Goal: Task Accomplishment & Management: Manage account settings

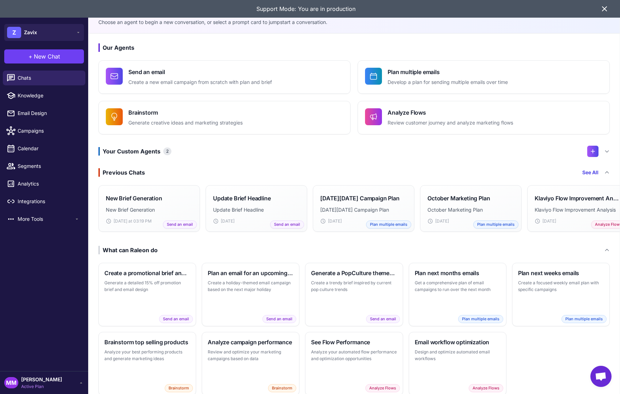
click at [603, 9] on icon at bounding box center [604, 9] width 8 height 8
click at [37, 134] on span "Campaigns" at bounding box center [49, 131] width 62 height 8
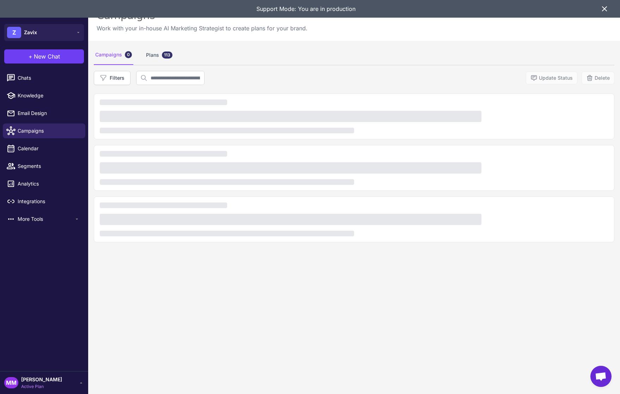
click at [606, 9] on icon at bounding box center [604, 9] width 8 height 8
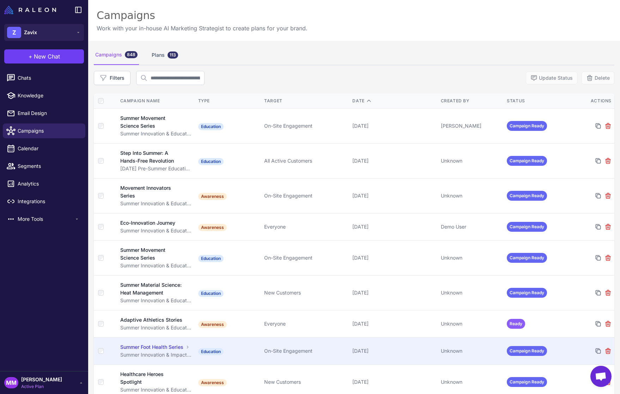
drag, startPoint x: 533, startPoint y: 101, endPoint x: 368, endPoint y: 328, distance: 279.7
click at [533, 101] on div "Status" at bounding box center [537, 101] width 61 height 6
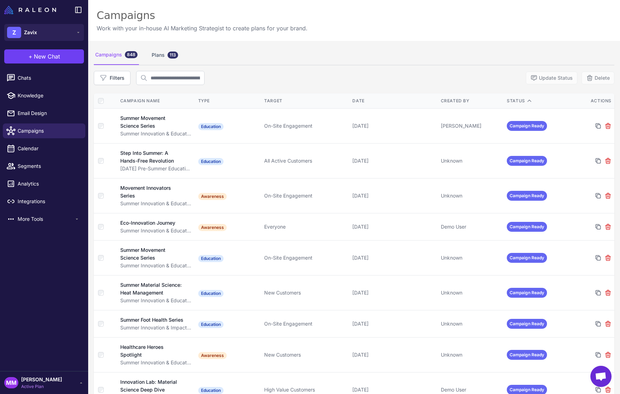
click at [530, 95] on th "Status" at bounding box center [537, 100] width 66 height 15
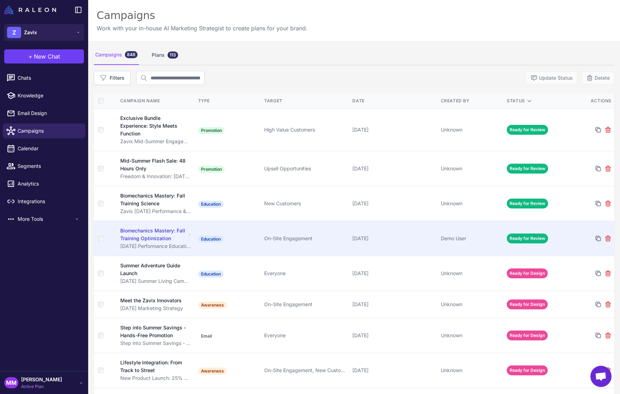
click at [403, 244] on td "September 5, 2025" at bounding box center [393, 238] width 88 height 35
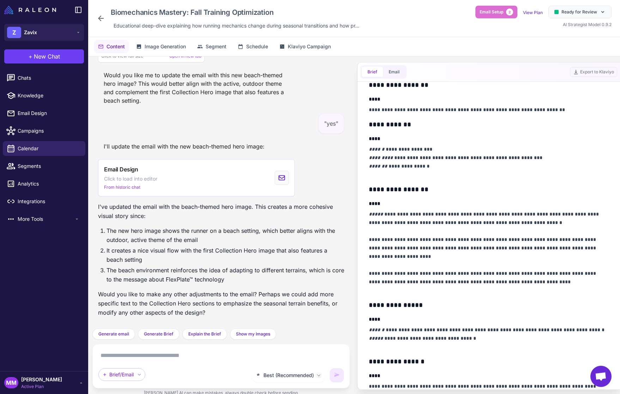
scroll to position [166, 0]
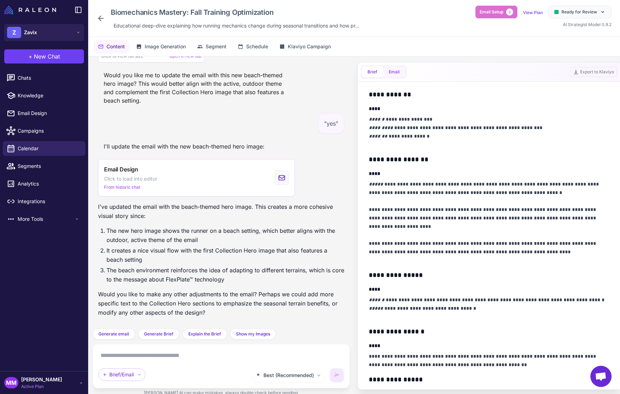
click at [390, 67] on button "Email" at bounding box center [394, 72] width 22 height 11
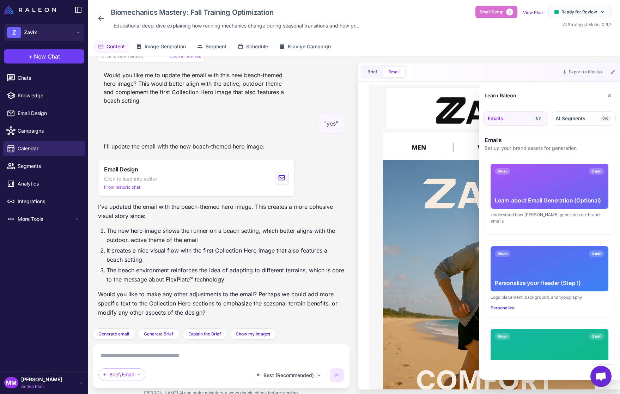
scroll to position [0, 0]
click at [608, 94] on button "✕" at bounding box center [609, 95] width 10 height 14
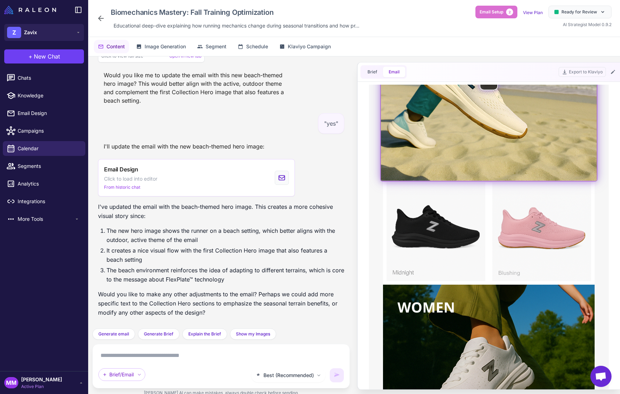
scroll to position [610, 0]
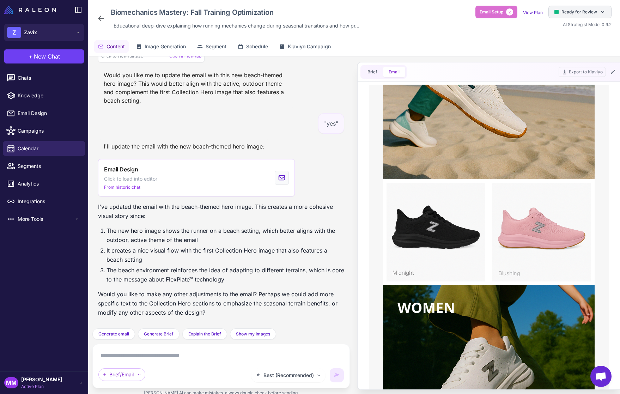
click at [592, 8] on div "Ready for Review" at bounding box center [579, 12] width 63 height 13
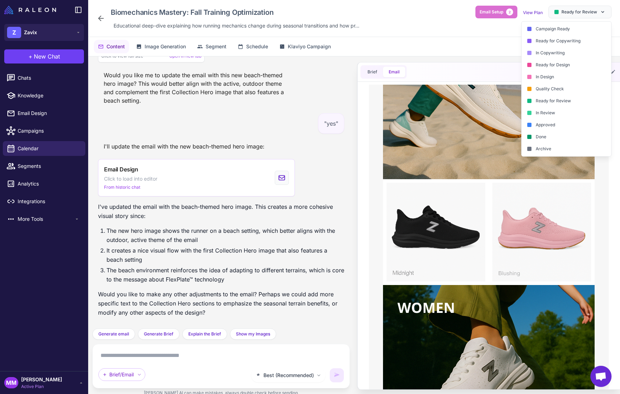
click at [419, 42] on div "Content Image Generation Segment Schedule Klaviyo Campaign" at bounding box center [354, 46] width 532 height 19
click at [441, 39] on div "Content Image Generation Segment Schedule Klaviyo Campaign" at bounding box center [354, 46] width 532 height 19
click at [575, 13] on span "Ready for Review" at bounding box center [579, 12] width 36 height 6
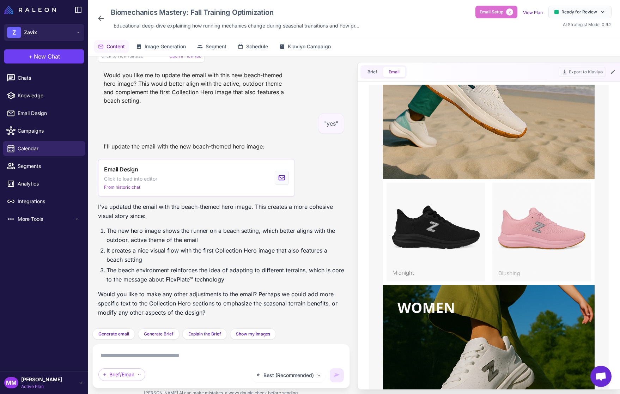
click at [387, 23] on div "Biomechanics Mastery: Fall Training Optimization Educational deep-dive explaini…" at bounding box center [354, 18] width 515 height 25
click at [306, 47] on span "Klaviyo Campaign" at bounding box center [309, 47] width 43 height 8
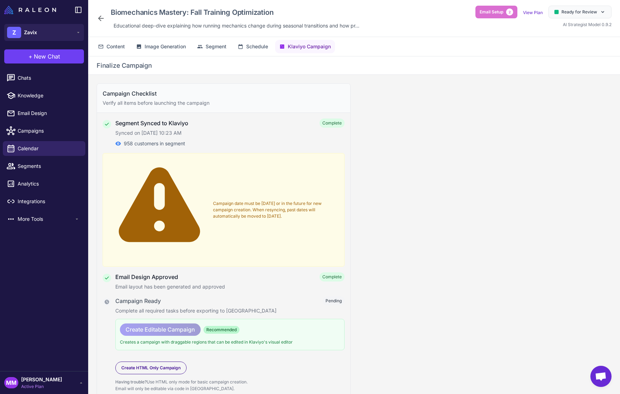
scroll to position [41, 0]
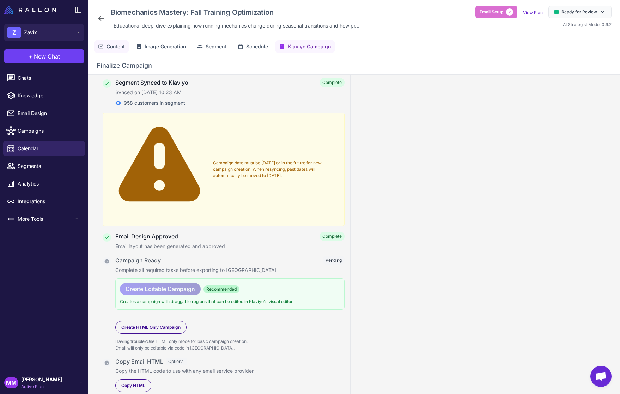
click at [113, 46] on span "Content" at bounding box center [115, 47] width 18 height 8
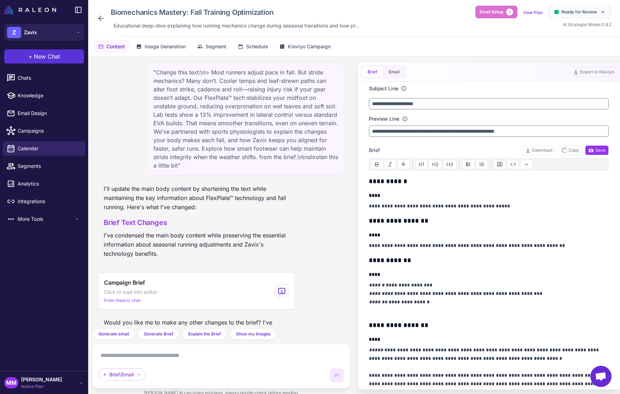
scroll to position [1490, 0]
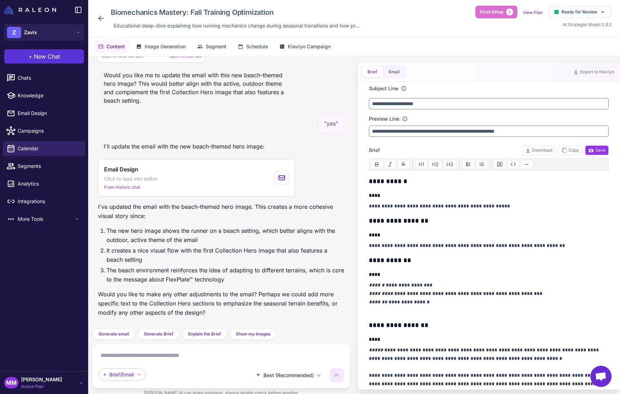
click at [38, 55] on span "New Chat" at bounding box center [47, 56] width 26 height 8
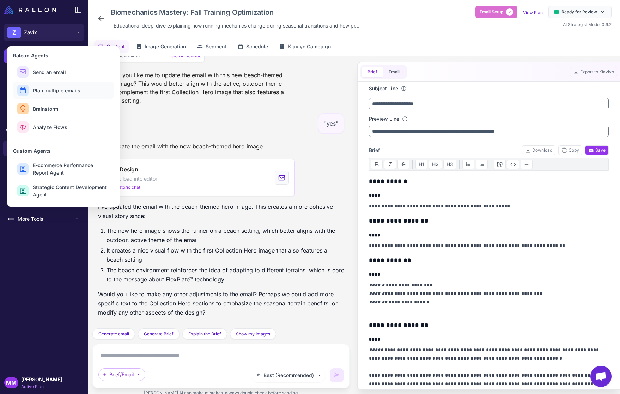
click at [70, 93] on span "Plan multiple emails" at bounding box center [57, 90] width 48 height 7
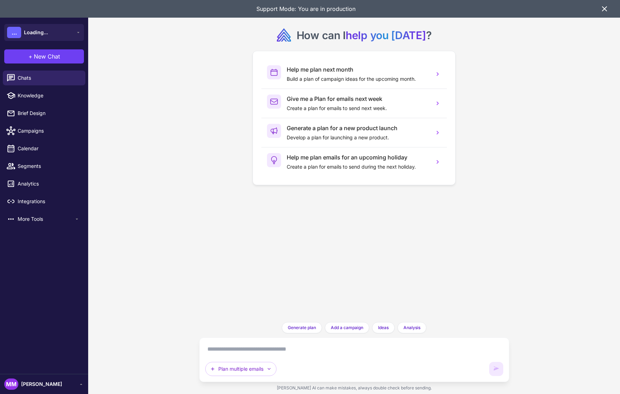
drag, startPoint x: 274, startPoint y: 234, endPoint x: 283, endPoint y: 239, distance: 10.6
click at [276, 233] on div "How can I help you today ? Help me plan next month Build a plan of campaign ide…" at bounding box center [354, 161] width 299 height 311
click at [286, 348] on textarea at bounding box center [354, 348] width 298 height 11
type textarea "*"
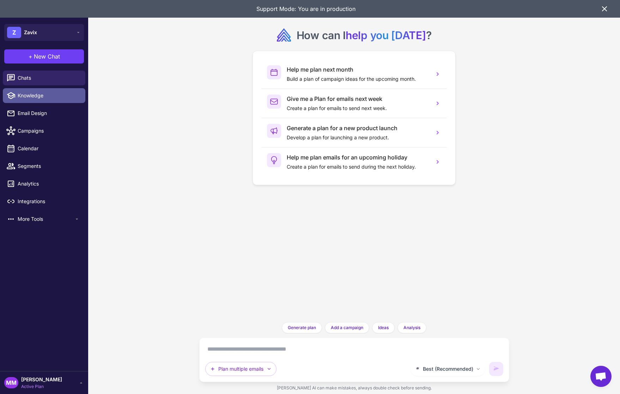
click at [33, 97] on span "Knowledge" at bounding box center [49, 96] width 62 height 8
select select
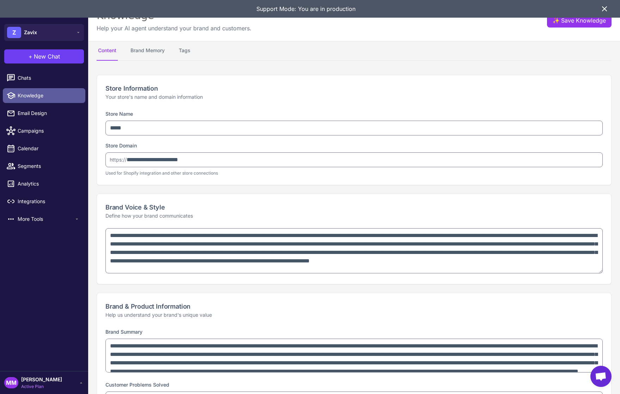
type textarea "**********"
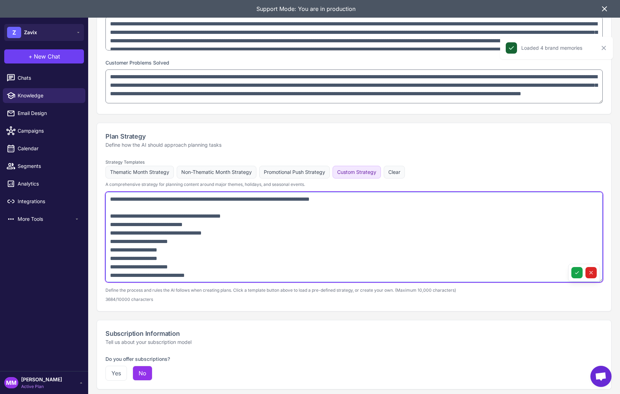
scroll to position [318, 0]
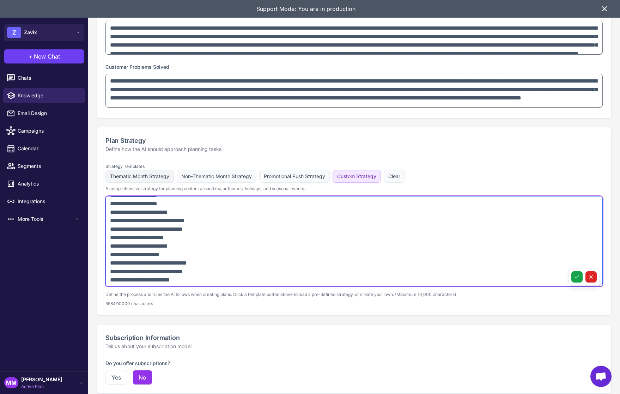
drag, startPoint x: 109, startPoint y: 199, endPoint x: 134, endPoint y: 180, distance: 31.5
click at [156, 281] on textarea at bounding box center [353, 241] width 497 height 90
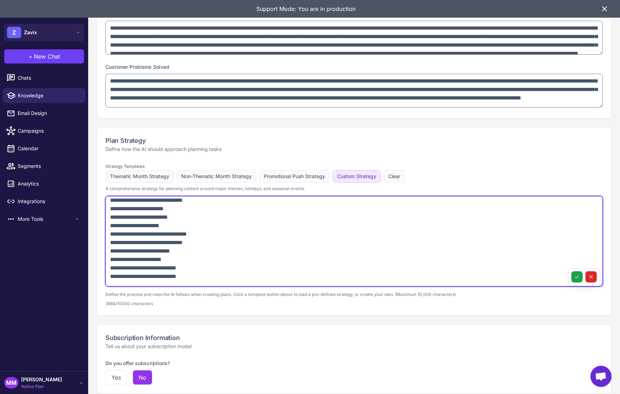
click at [220, 244] on textarea at bounding box center [353, 241] width 497 height 90
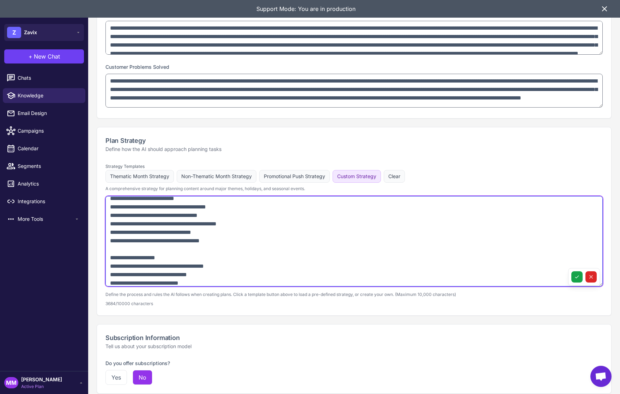
scroll to position [192, 0]
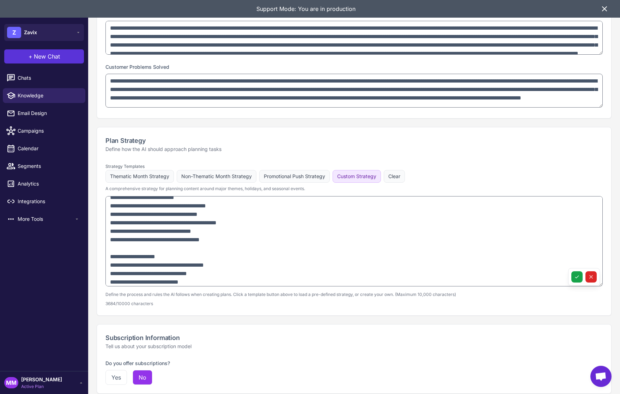
click at [53, 57] on span "New Chat" at bounding box center [47, 56] width 26 height 8
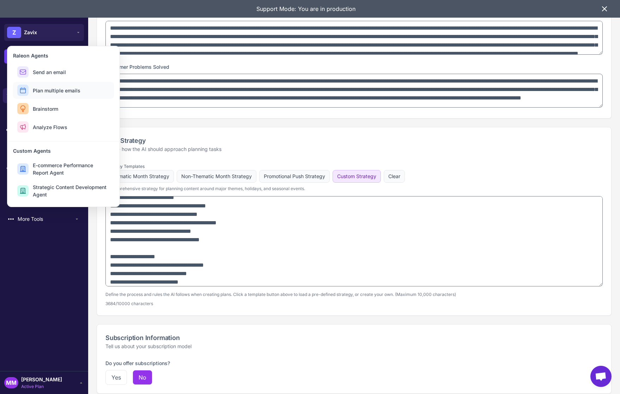
click at [54, 91] on span "Plan multiple emails" at bounding box center [57, 90] width 48 height 7
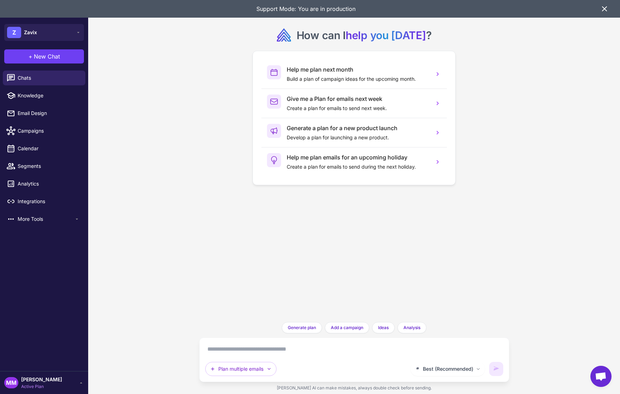
click at [231, 350] on textarea at bounding box center [354, 348] width 298 height 11
type textarea "**********"
click at [497, 365] on icon at bounding box center [496, 368] width 7 height 7
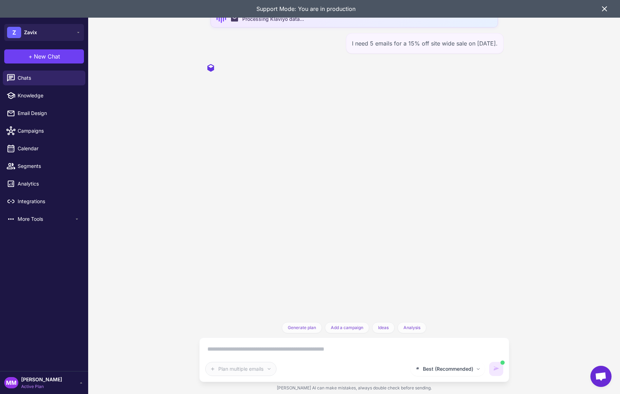
click at [603, 9] on icon at bounding box center [604, 9] width 8 height 8
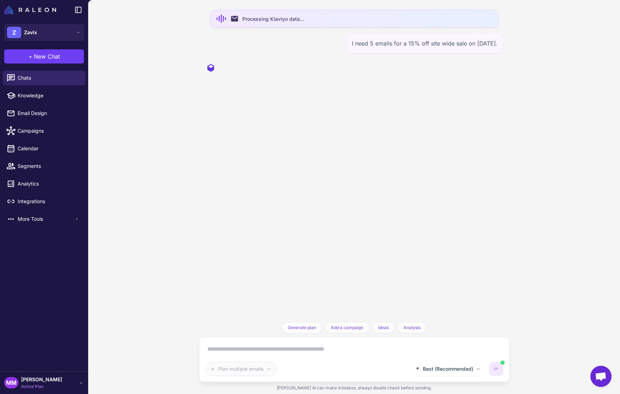
click at [487, 133] on div "email Processing Klaviyo data... I need 5 emails for a 15% off site wide sale o…" at bounding box center [354, 161] width 310 height 322
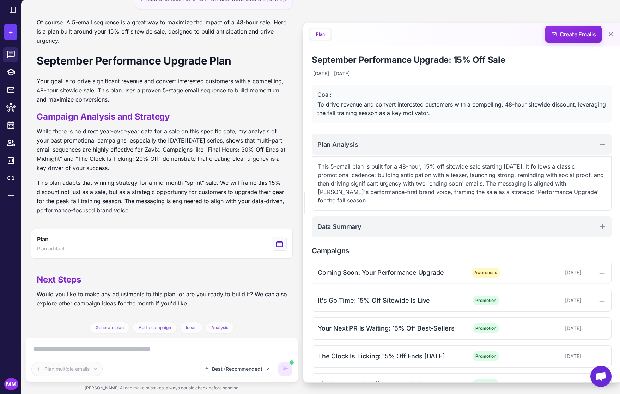
scroll to position [39, 0]
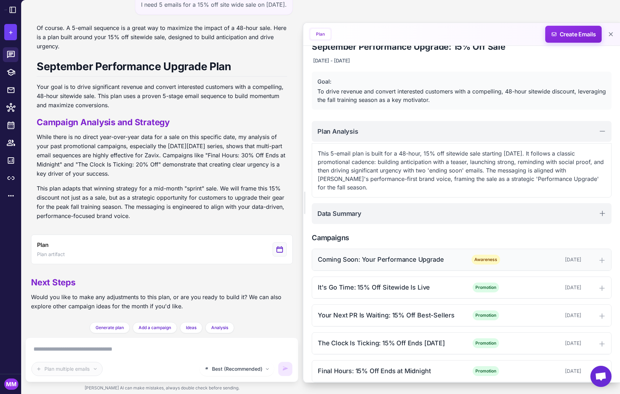
click at [405, 255] on div "Coming Soon: Your Performance Upgrade" at bounding box center [389, 260] width 142 height 10
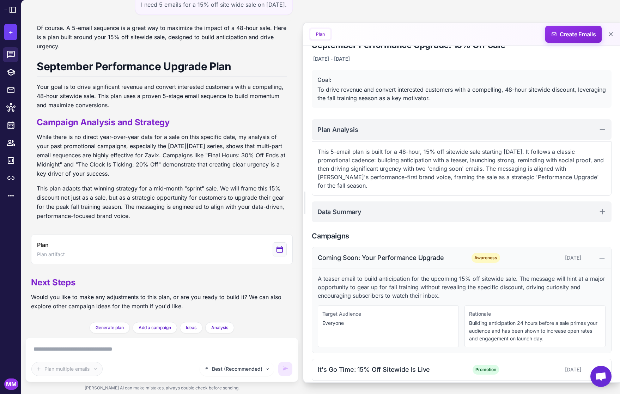
scroll to position [15, 0]
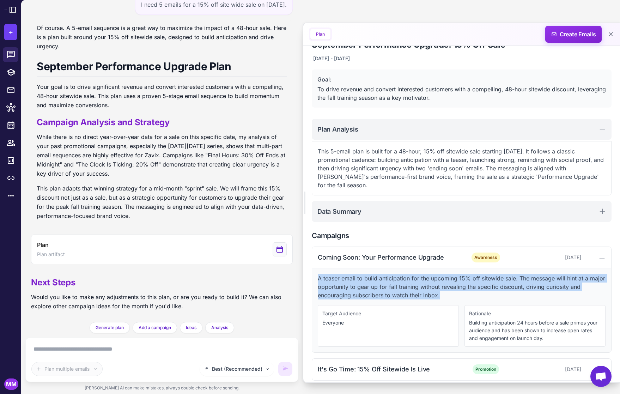
drag, startPoint x: 442, startPoint y: 287, endPoint x: 318, endPoint y: 266, distance: 125.5
click at [318, 274] on p "A teaser email to build anticipation for the upcoming 15% off sitewide sale. Th…" at bounding box center [462, 286] width 288 height 25
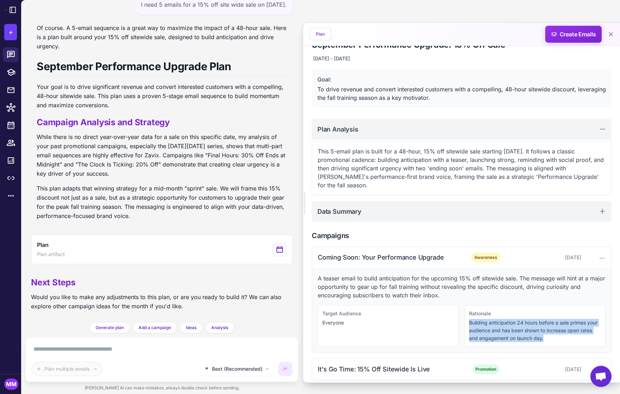
drag, startPoint x: 545, startPoint y: 331, endPoint x: 470, endPoint y: 314, distance: 77.4
click at [467, 313] on div "Rationale Building anticipation 24 hours before a sale primes your audience and…" at bounding box center [534, 326] width 141 height 42
drag, startPoint x: 485, startPoint y: 318, endPoint x: 477, endPoint y: 313, distance: 9.1
click at [484, 319] on p "Building anticipation 24 hours before a sale primes your audience and has been …" at bounding box center [535, 330] width 132 height 23
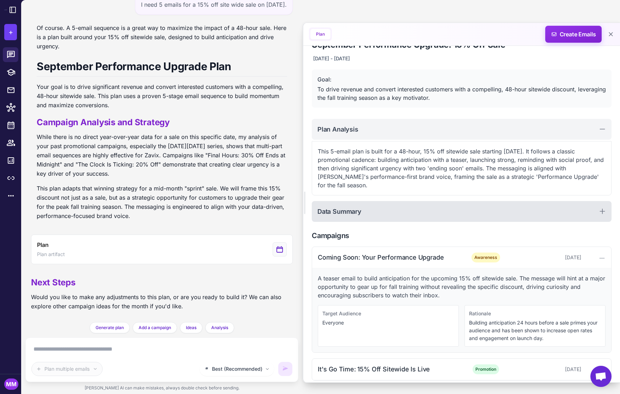
click at [353, 207] on h2 "Data Summary" at bounding box center [339, 212] width 44 height 10
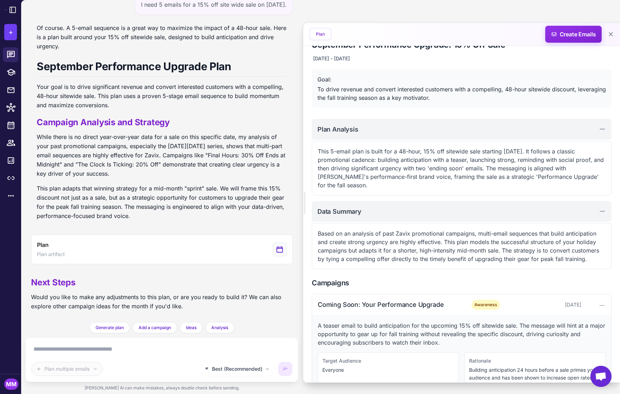
click at [129, 350] on textarea at bounding box center [161, 348] width 261 height 11
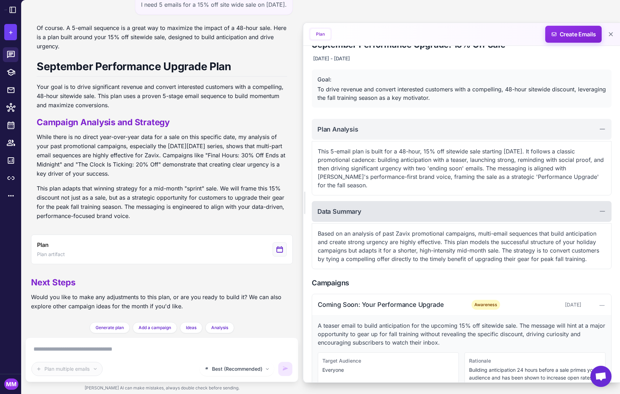
click at [369, 206] on div "Data Summary" at bounding box center [462, 211] width 300 height 21
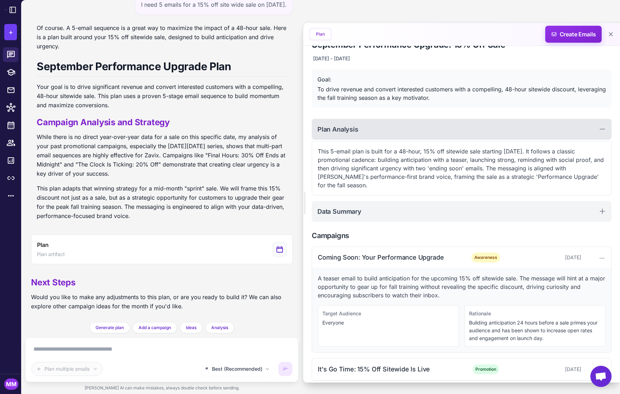
click at [345, 124] on h2 "Plan Analysis" at bounding box center [337, 129] width 41 height 10
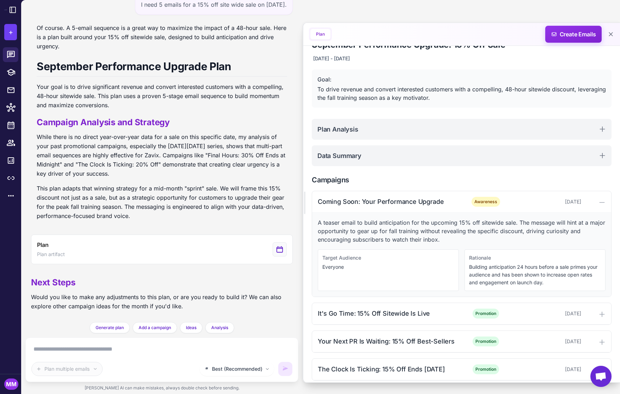
click at [94, 351] on textarea at bounding box center [161, 348] width 261 height 11
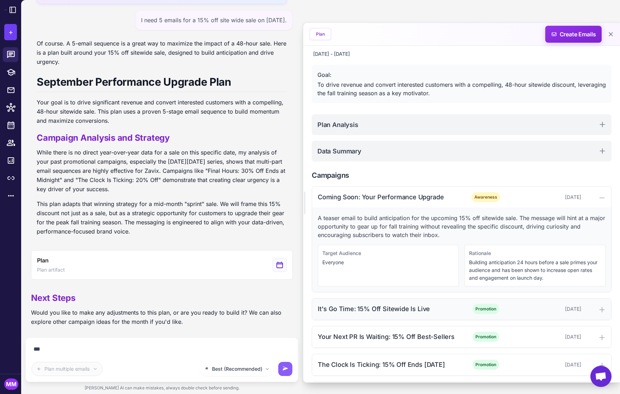
scroll to position [50, 0]
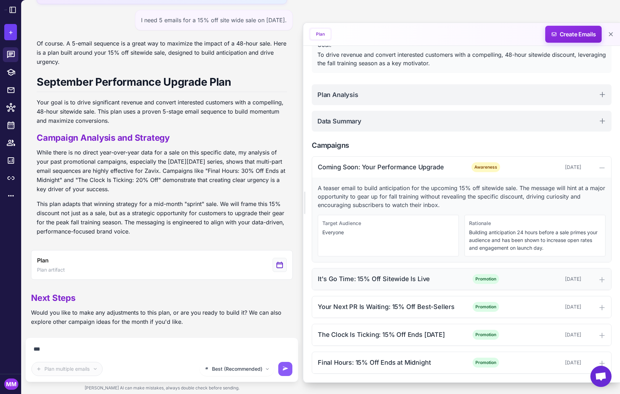
type textarea "***"
click at [352, 276] on div "It's Go Time: 15% Off Sitewide Is Live" at bounding box center [389, 279] width 142 height 10
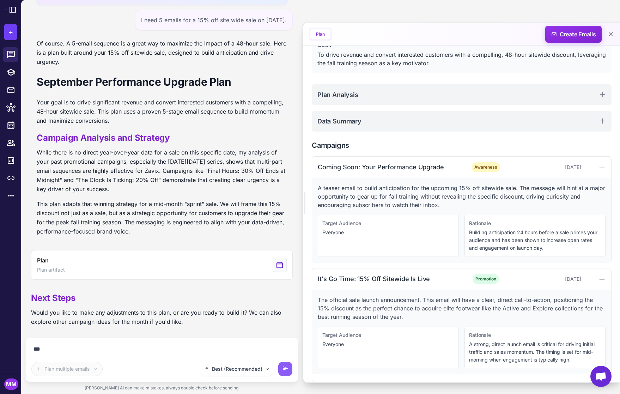
scroll to position [134, 0]
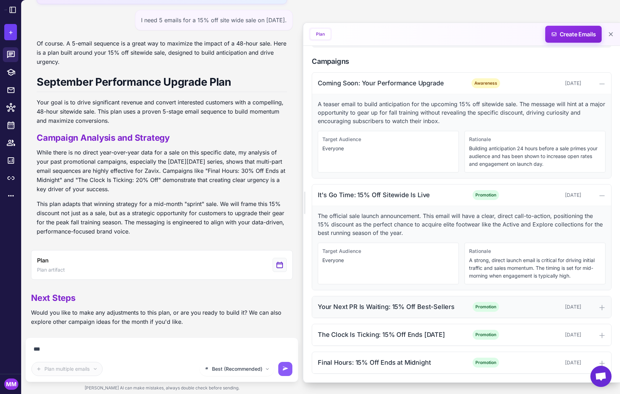
click at [366, 305] on div "Your Next PR Is Waiting: 15% Off Best-Sellers" at bounding box center [389, 307] width 142 height 10
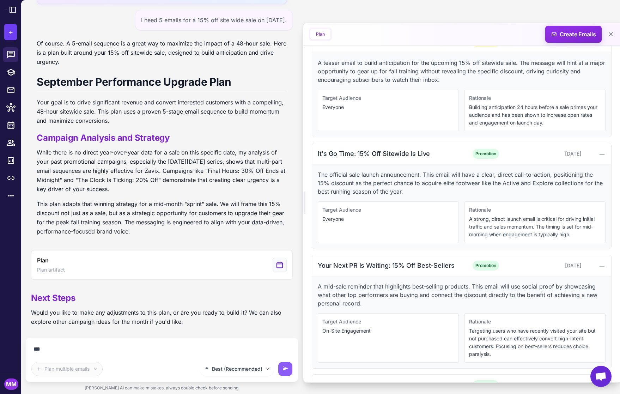
scroll to position [225, 0]
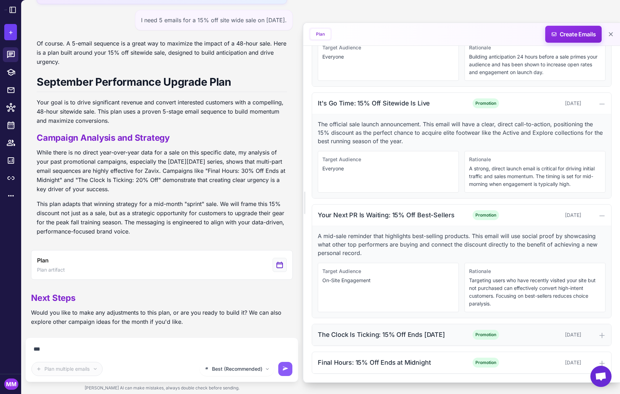
click at [361, 327] on div "The Clock Is Ticking: 15% Off Ends Tomorrow Promotion September 14, 2025" at bounding box center [461, 335] width 299 height 22
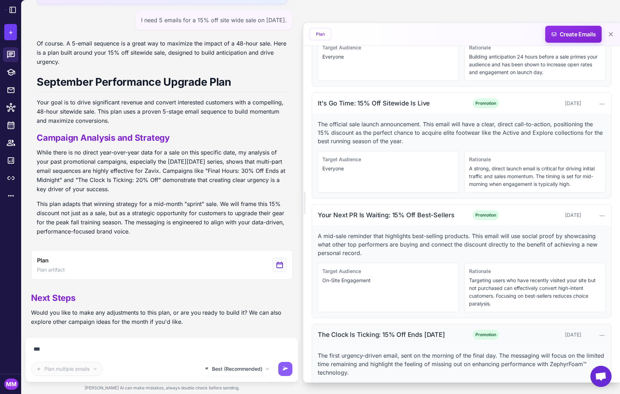
scroll to position [309, 0]
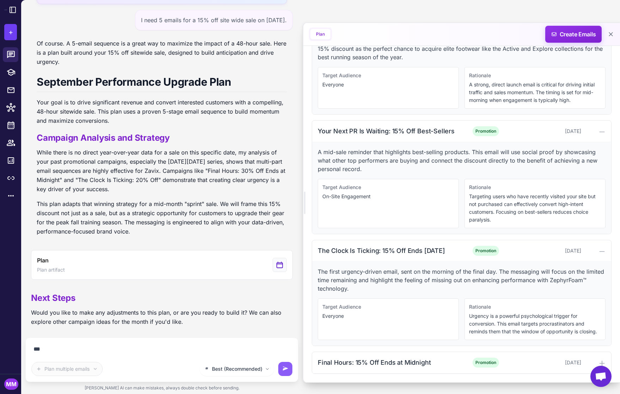
click at [82, 349] on textarea "***" at bounding box center [161, 348] width 261 height 11
drag, startPoint x: 82, startPoint y: 349, endPoint x: -36, endPoint y: 341, distance: 118.8
click at [0, 0] on html "Support Mode: You are in production + Raleon Agents Send an email Plan multiple…" at bounding box center [310, 0] width 620 height 0
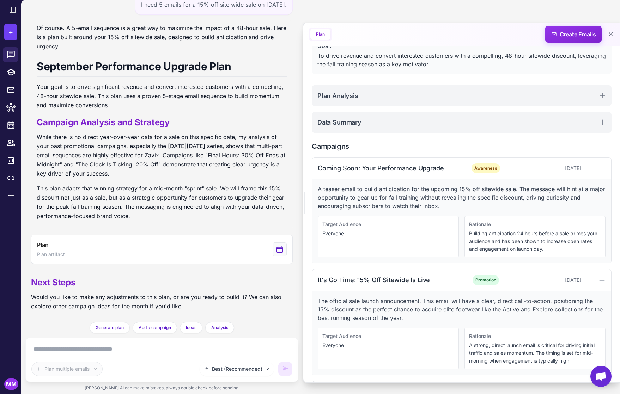
scroll to position [0, 0]
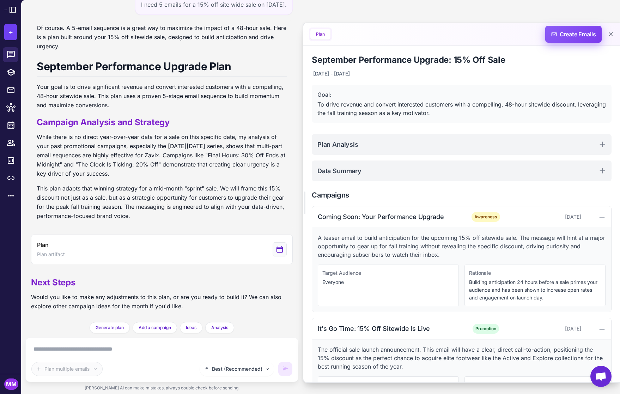
click at [575, 33] on span "Create Emails" at bounding box center [574, 34] width 62 height 17
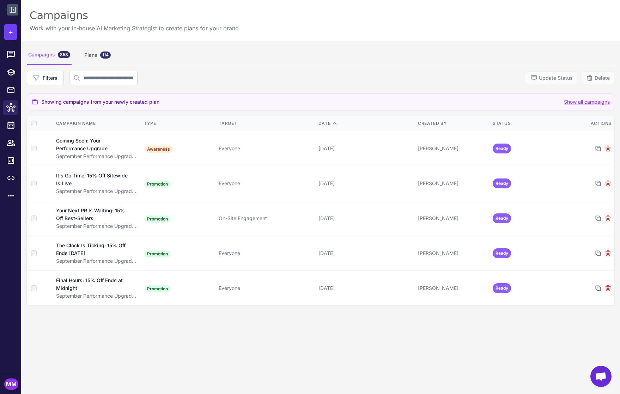
click at [10, 7] on icon at bounding box center [13, 10] width 6 height 6
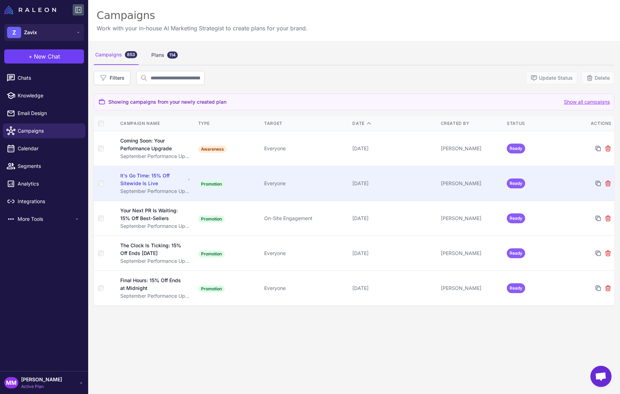
click at [424, 187] on div "September 13, 2025" at bounding box center [393, 183] width 83 height 8
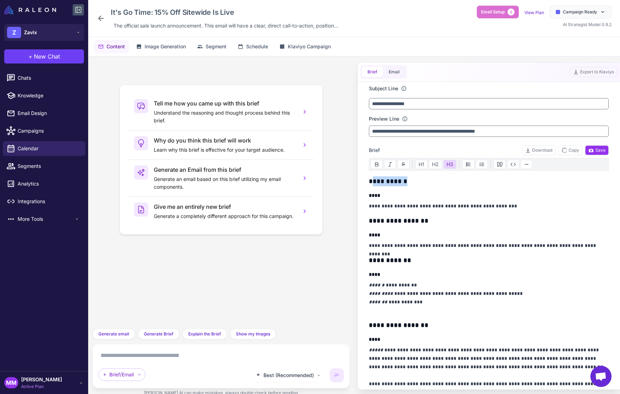
drag, startPoint x: 372, startPoint y: 177, endPoint x: 413, endPoint y: 179, distance: 40.3
click at [413, 179] on h3 "**********" at bounding box center [489, 181] width 240 height 10
click at [173, 349] on div "Best (Recommended) Brief/Email" at bounding box center [220, 366] width 257 height 44
click at [178, 359] on textarea at bounding box center [220, 355] width 245 height 11
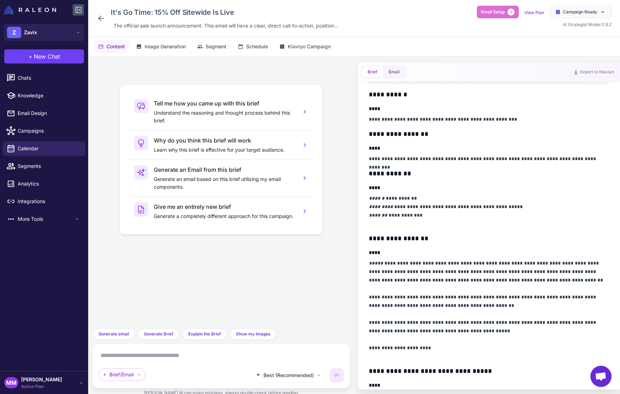
scroll to position [88, 0]
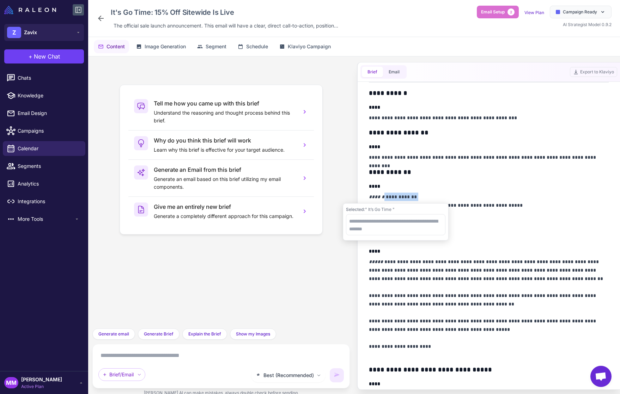
drag, startPoint x: 380, startPoint y: 197, endPoint x: 423, endPoint y: 208, distance: 43.6
click at [414, 196] on p "**********" at bounding box center [489, 210] width 240 height 34
click at [387, 224] on textarea at bounding box center [395, 224] width 99 height 21
type textarea "**********"
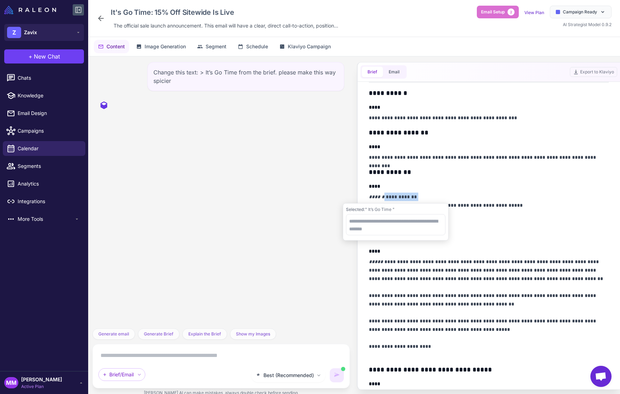
drag, startPoint x: 413, startPoint y: 196, endPoint x: 380, endPoint y: 200, distance: 32.9
click at [380, 200] on p "**********" at bounding box center [489, 210] width 240 height 34
drag, startPoint x: 379, startPoint y: 196, endPoint x: 376, endPoint y: 196, distance: 3.5
click at [378, 196] on em "******" at bounding box center [377, 196] width 16 height 5
click at [166, 364] on div "Best (Recommended) AI is generating content. You can continue typing. Brief/Ema…" at bounding box center [220, 366] width 245 height 32
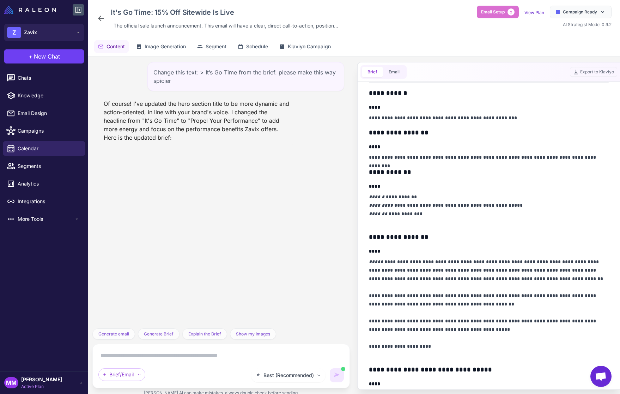
scroll to position [0, 0]
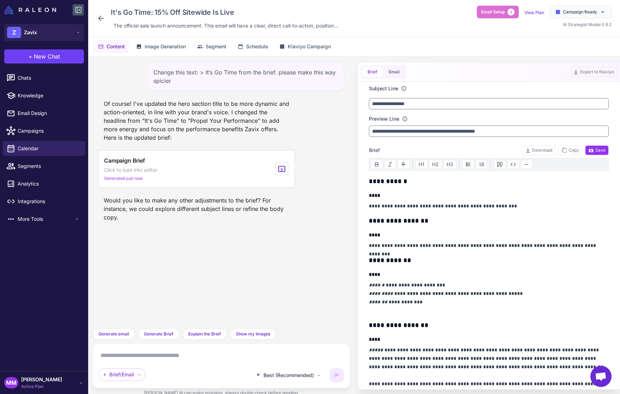
click at [206, 217] on div "Would you like to make any other adjustments to the brief? For instance, we cou…" at bounding box center [196, 208] width 197 height 31
click at [242, 208] on div "Would you like to make any other adjustments to the brief? For instance, we cou…" at bounding box center [196, 208] width 197 height 31
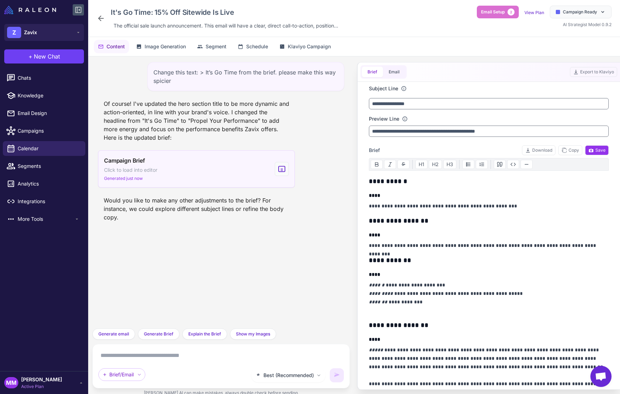
click at [190, 169] on div "Campaign Brief Click to load into editor Generated just now" at bounding box center [196, 168] width 197 height 37
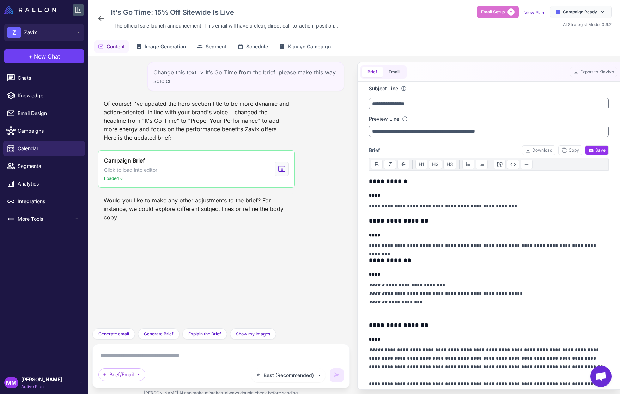
click at [200, 255] on div "Change this text: > It’s Go Time from the brief. please make this way spicier O…" at bounding box center [220, 192] width 257 height 272
click at [32, 96] on span "Knowledge" at bounding box center [49, 96] width 62 height 8
select select
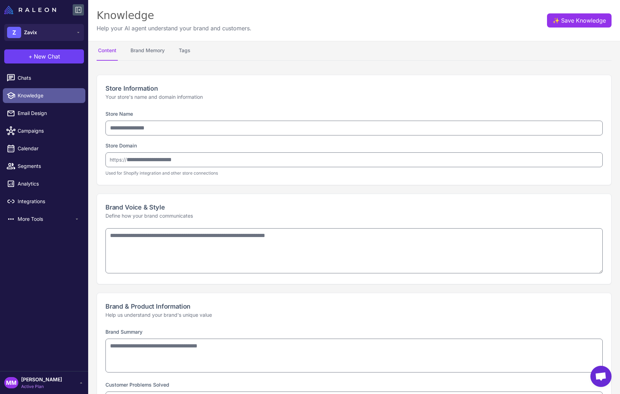
type input "*****"
type input "**********"
type textarea "**********"
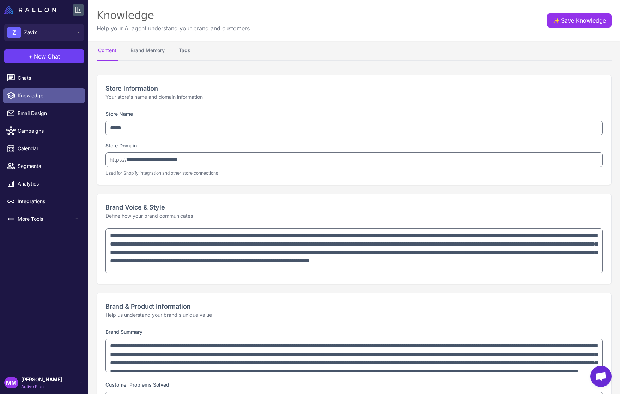
type textarea "**********"
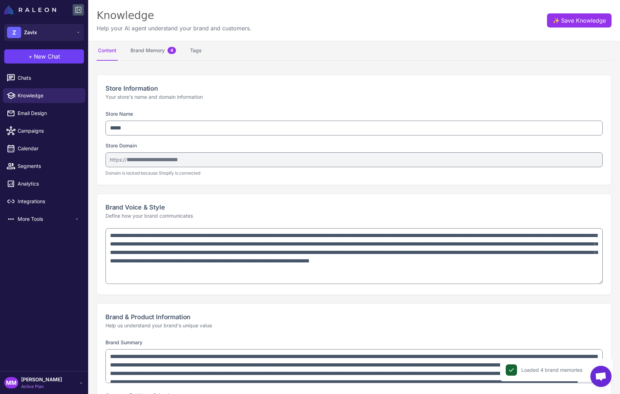
drag, startPoint x: 597, startPoint y: 271, endPoint x: 598, endPoint y: 282, distance: 10.6
click at [598, 282] on textarea "**********" at bounding box center [353, 256] width 497 height 56
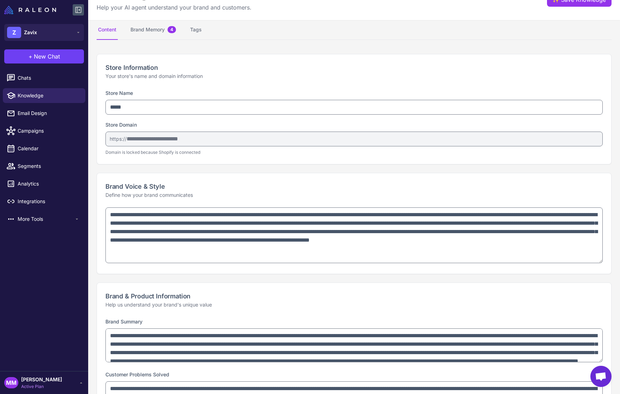
scroll to position [23, 0]
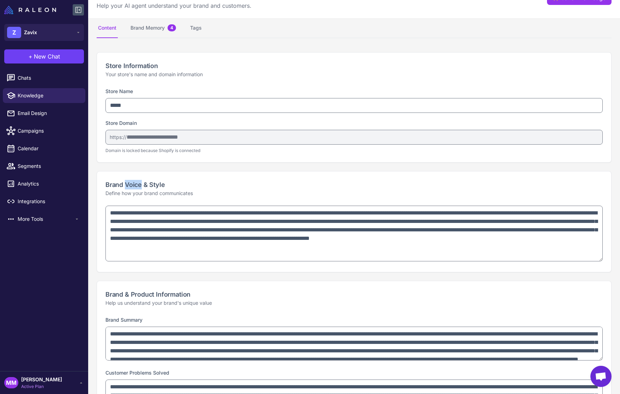
drag, startPoint x: 124, startPoint y: 185, endPoint x: 149, endPoint y: 188, distance: 24.9
click at [142, 187] on h2 "Brand Voice & Style" at bounding box center [353, 185] width 497 height 10
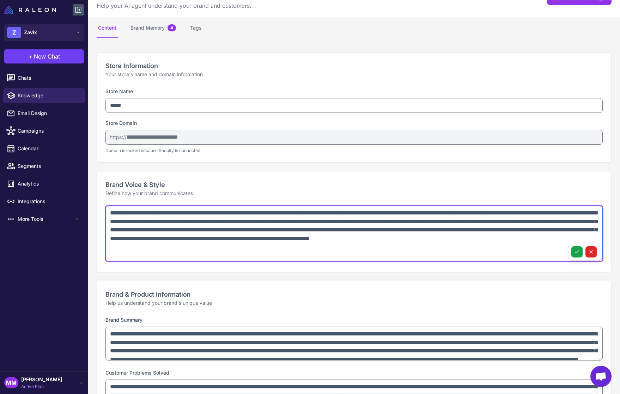
drag, startPoint x: 284, startPoint y: 247, endPoint x: 103, endPoint y: 213, distance: 184.4
click at [104, 214] on div "**********" at bounding box center [354, 239] width 514 height 66
click at [287, 248] on textarea "**********" at bounding box center [353, 234] width 497 height 56
drag, startPoint x: 286, startPoint y: 248, endPoint x: 108, endPoint y: 210, distance: 182.5
click at [108, 210] on textarea "**********" at bounding box center [353, 234] width 497 height 56
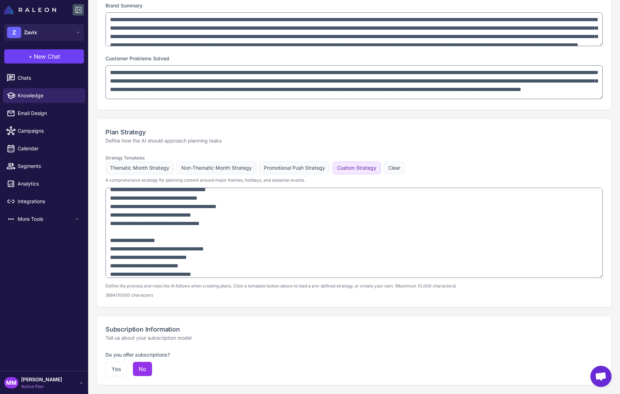
scroll to position [209, 0]
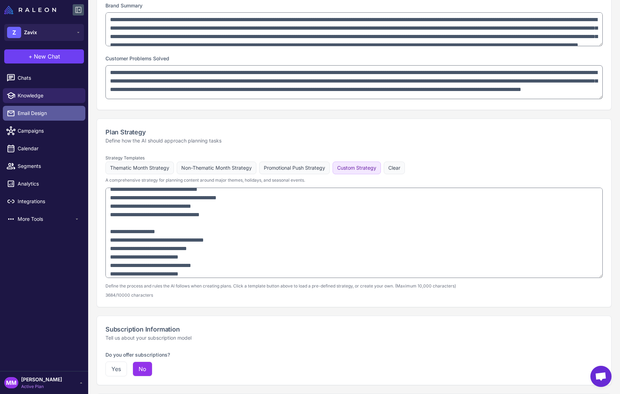
click at [37, 115] on span "Email Design" at bounding box center [49, 113] width 62 height 8
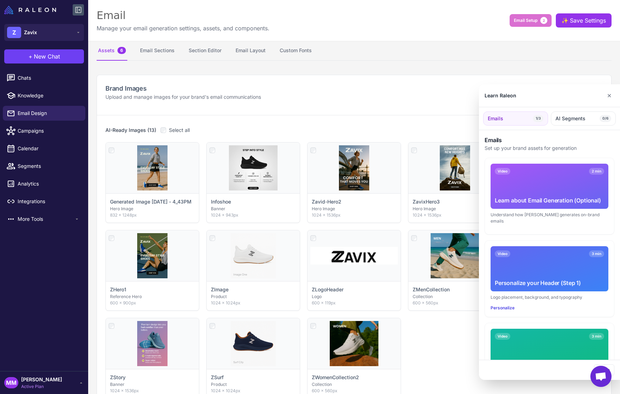
click at [204, 55] on div at bounding box center [310, 197] width 620 height 394
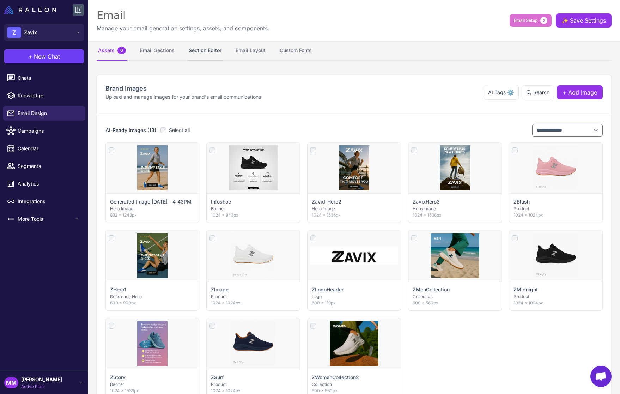
click at [204, 51] on button "Section Editor" at bounding box center [205, 51] width 36 height 20
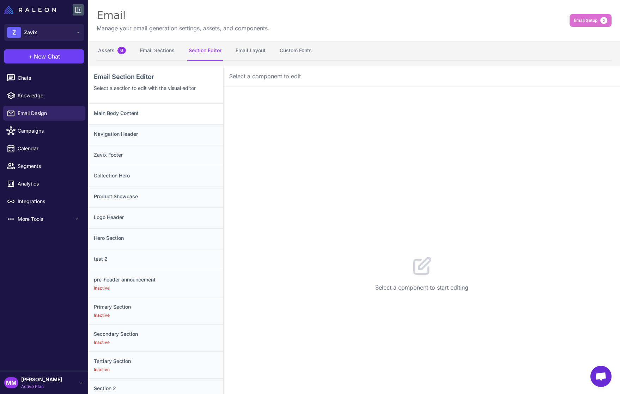
click at [132, 115] on h3 "Main Body Content" at bounding box center [156, 113] width 124 height 8
click at [284, 97] on button "Configuration 1" at bounding box center [283, 97] width 59 height 20
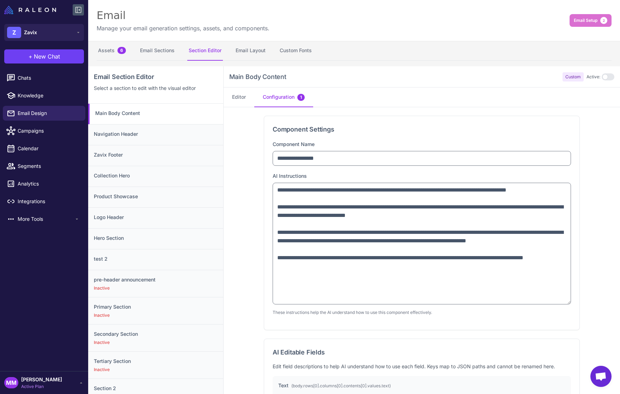
drag, startPoint x: 570, startPoint y: 212, endPoint x: 561, endPoint y: 301, distance: 89.6
click at [561, 301] on textarea "**********" at bounding box center [422, 244] width 298 height 122
click at [256, 50] on button "Email Layout" at bounding box center [250, 51] width 33 height 20
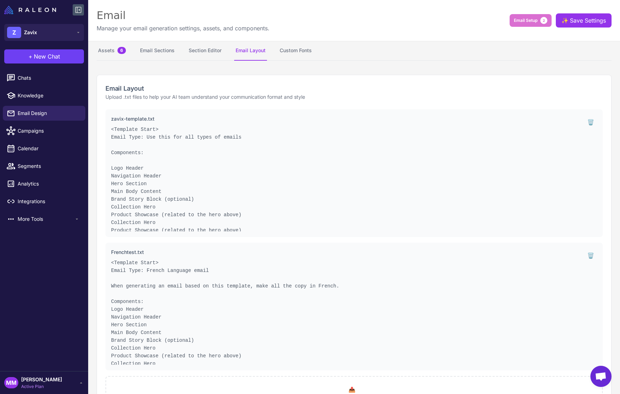
click at [313, 165] on pre "<Template Start> Email Type: Use this for all types of emails Components: Logo …" at bounding box center [345, 179] width 468 height 106
click at [204, 52] on button "Section Editor" at bounding box center [205, 51] width 36 height 20
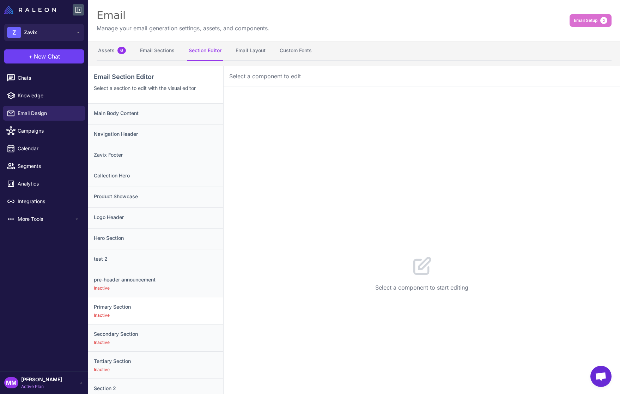
drag, startPoint x: 124, startPoint y: 310, endPoint x: 163, endPoint y: 306, distance: 39.7
click at [123, 310] on h3 "Primary Section" at bounding box center [156, 307] width 124 height 8
click at [286, 98] on button "Configuration" at bounding box center [278, 97] width 49 height 20
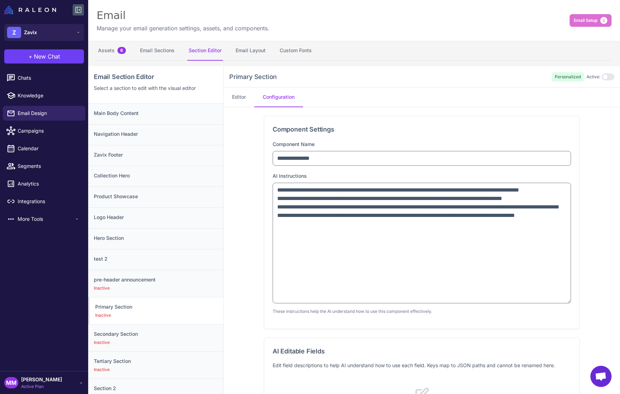
drag, startPoint x: 568, startPoint y: 214, endPoint x: 576, endPoint y: 299, distance: 84.9
click at [577, 299] on div "**********" at bounding box center [421, 222] width 315 height 213
click at [387, 315] on div "**********" at bounding box center [421, 221] width 315 height 211
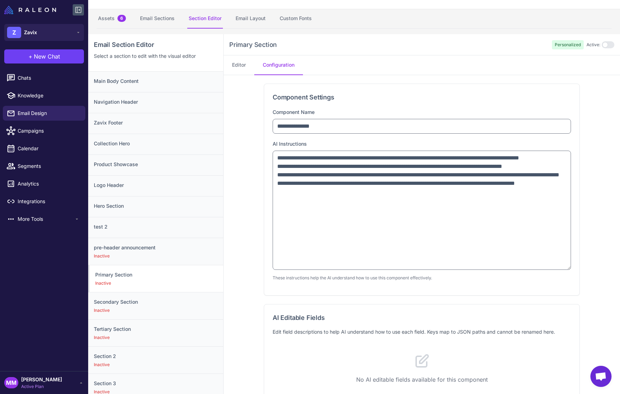
scroll to position [33, 0]
click at [42, 74] on span "Chats" at bounding box center [49, 78] width 62 height 8
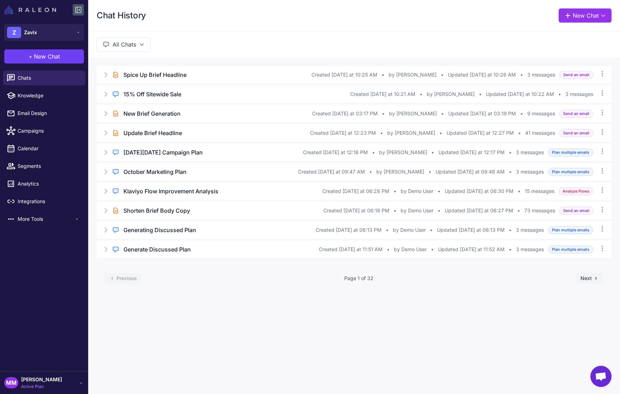
click at [18, 11] on img at bounding box center [30, 10] width 52 height 8
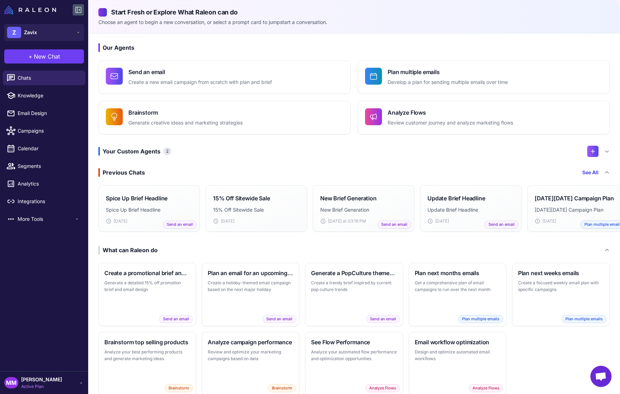
click at [598, 372] on span "Open chat" at bounding box center [601, 377] width 12 height 10
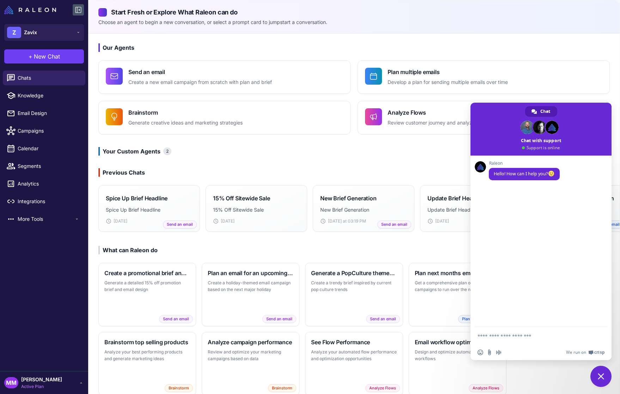
click at [600, 377] on span "Close chat" at bounding box center [601, 376] width 6 height 6
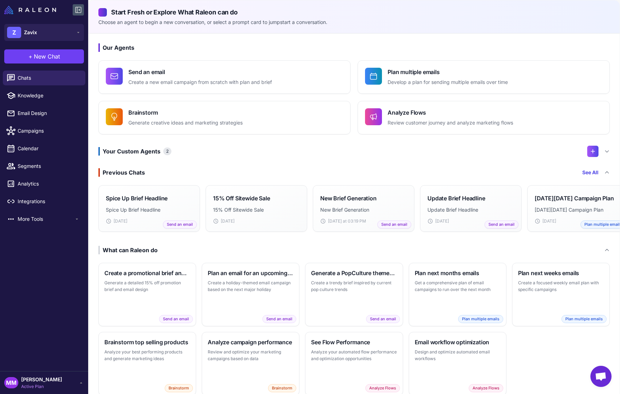
click at [181, 155] on div "Your Custom Agents 2" at bounding box center [353, 151] width 511 height 11
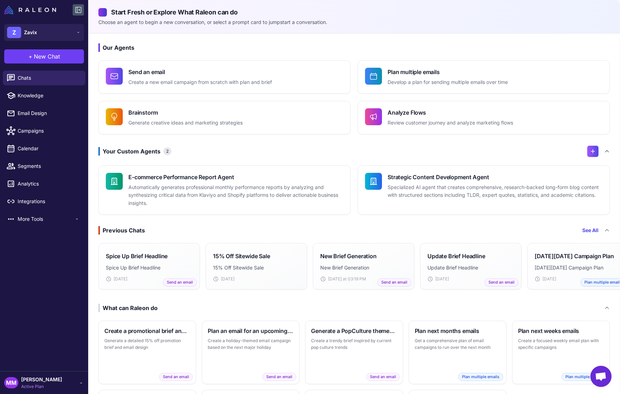
click at [181, 155] on div "Your Custom Agents 2" at bounding box center [353, 151] width 511 height 11
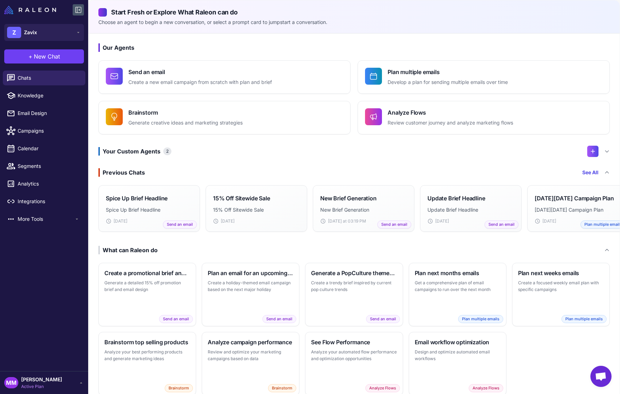
click at [425, 22] on p "Choose an agent to begin a new conversation, or select a prompt card to jumpsta…" at bounding box center [353, 22] width 511 height 8
click at [51, 380] on span "Mary Marketer" at bounding box center [41, 379] width 41 height 8
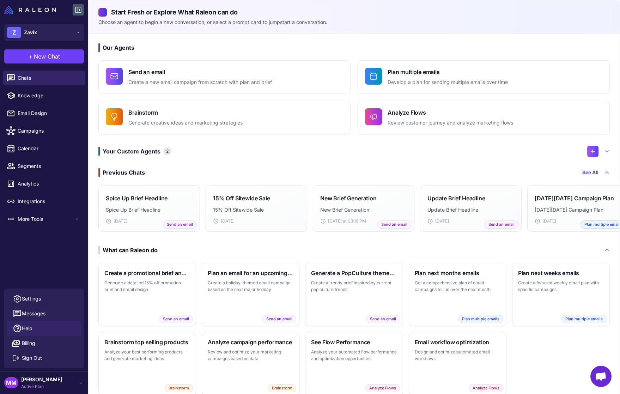
click at [25, 326] on span "Help" at bounding box center [27, 328] width 11 height 8
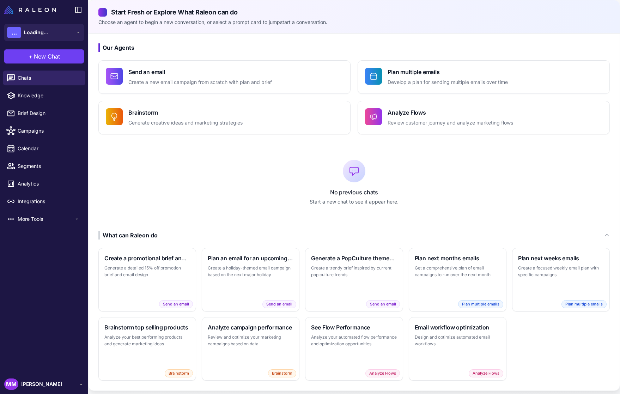
click at [57, 384] on div "MM [PERSON_NAME]" at bounding box center [44, 383] width 80 height 11
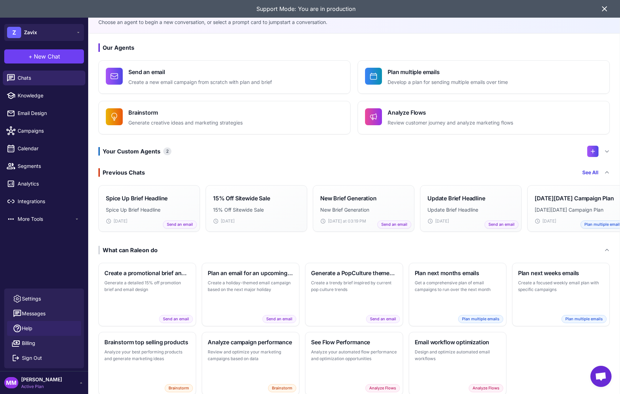
click at [34, 326] on link "Help" at bounding box center [44, 328] width 74 height 15
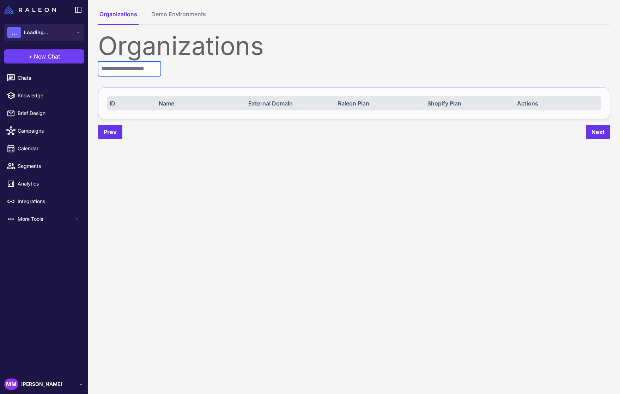
click at [135, 71] on input "text" at bounding box center [129, 68] width 63 height 15
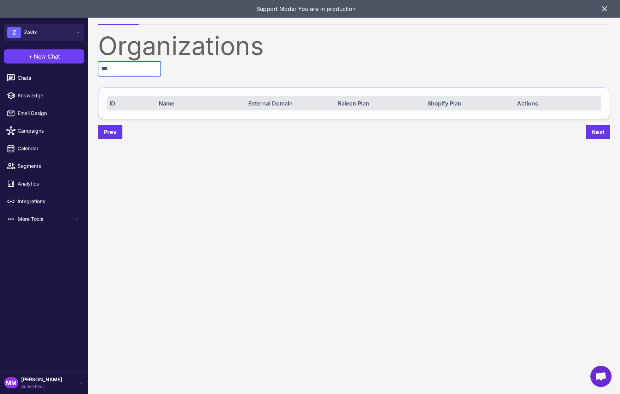
type input "***"
click at [39, 385] on span "Active Plan" at bounding box center [41, 386] width 41 height 6
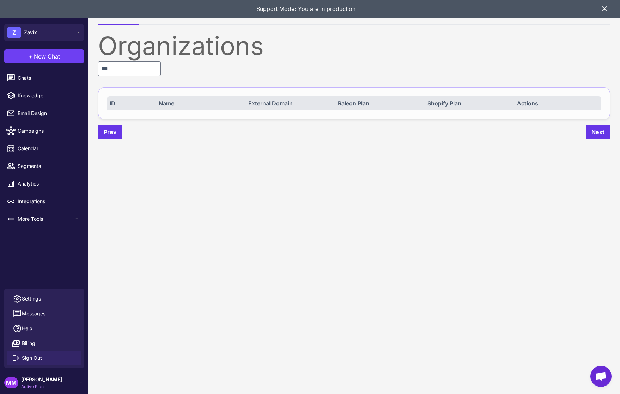
click at [35, 360] on span "Sign Out" at bounding box center [32, 358] width 20 height 8
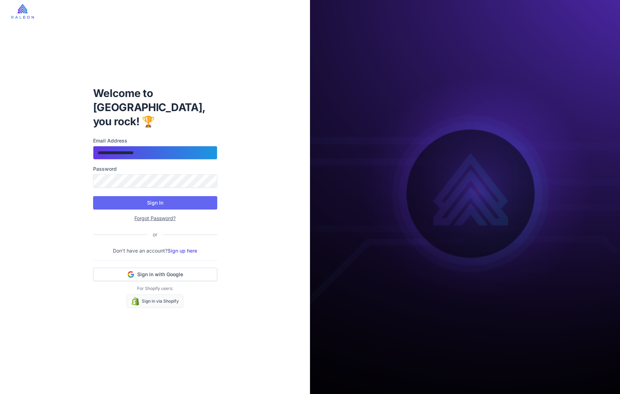
click at [187, 149] on input "**********" at bounding box center [155, 152] width 124 height 13
type input "**********"
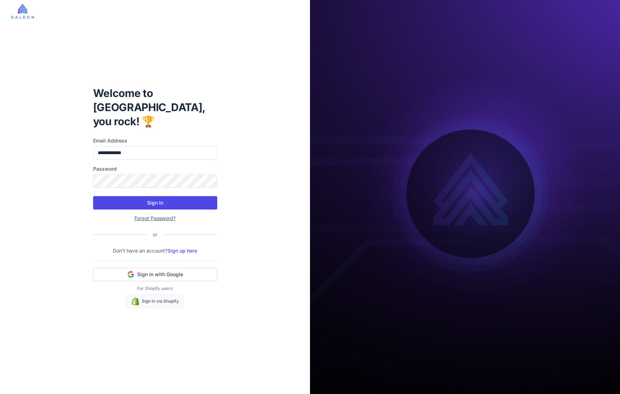
click at [166, 202] on button "Sign In" at bounding box center [155, 202] width 124 height 13
